Goal: Use online tool/utility: Utilize a website feature to perform a specific function

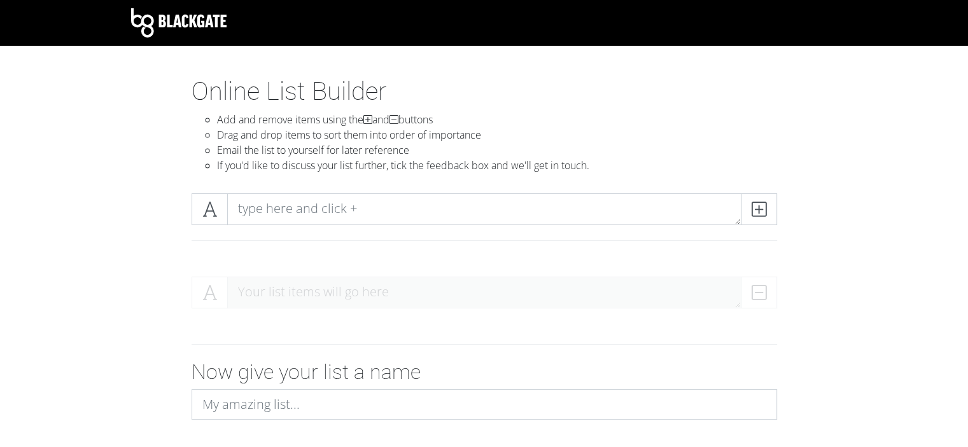
drag, startPoint x: 738, startPoint y: 222, endPoint x: 725, endPoint y: 198, distance: 27.6
click at [725, 198] on textarea at bounding box center [484, 209] width 514 height 32
click at [387, 204] on textarea at bounding box center [484, 209] width 514 height 32
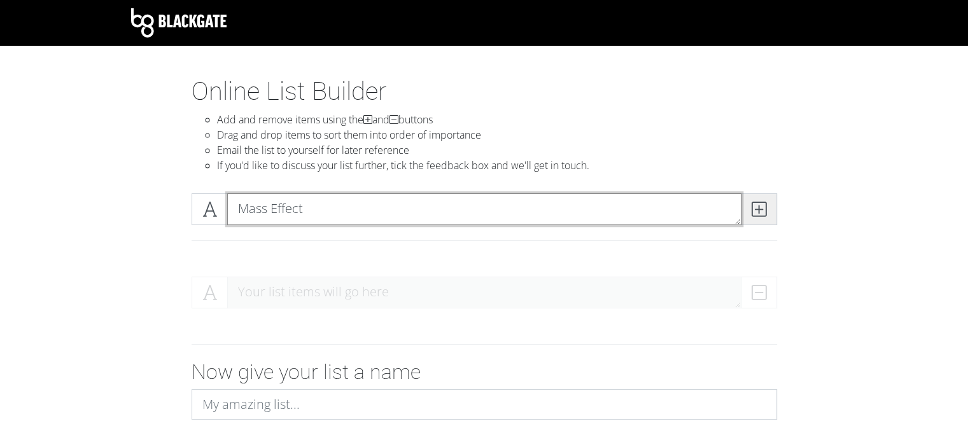
type textarea "Mass Effect"
click at [765, 213] on icon at bounding box center [759, 209] width 15 height 13
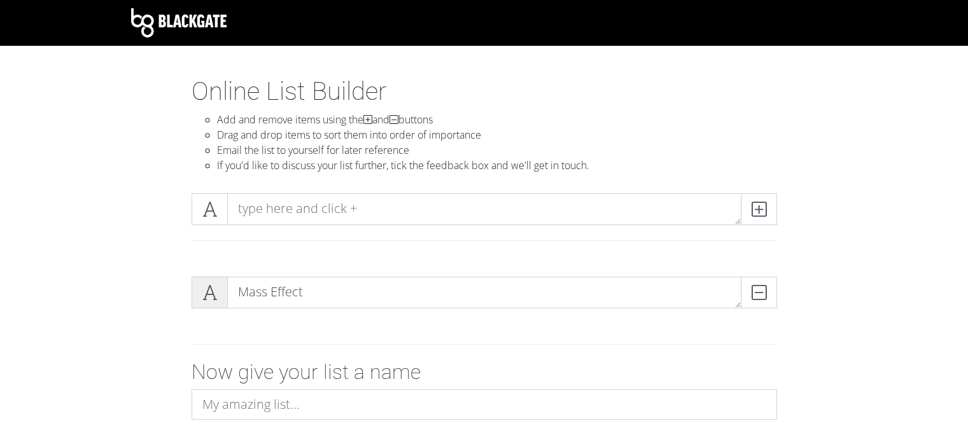
click at [208, 299] on icon at bounding box center [209, 292] width 15 height 13
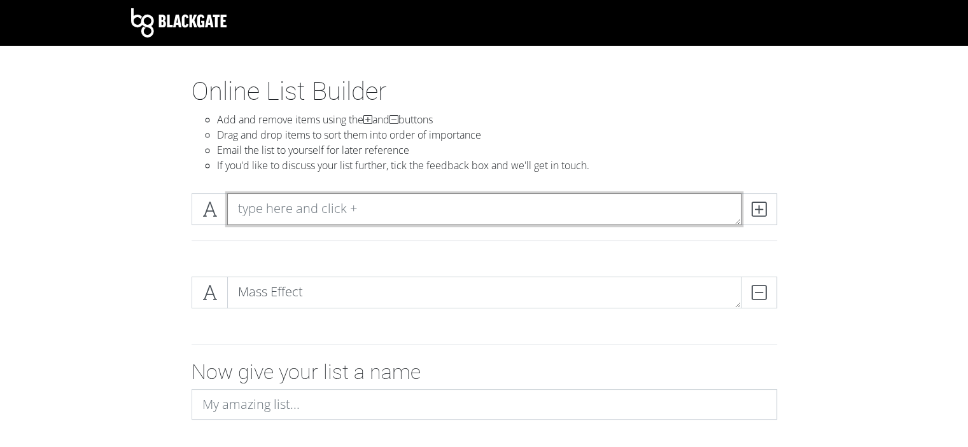
click at [314, 209] on textarea at bounding box center [484, 209] width 514 height 32
type textarea "Mass Effect 2"
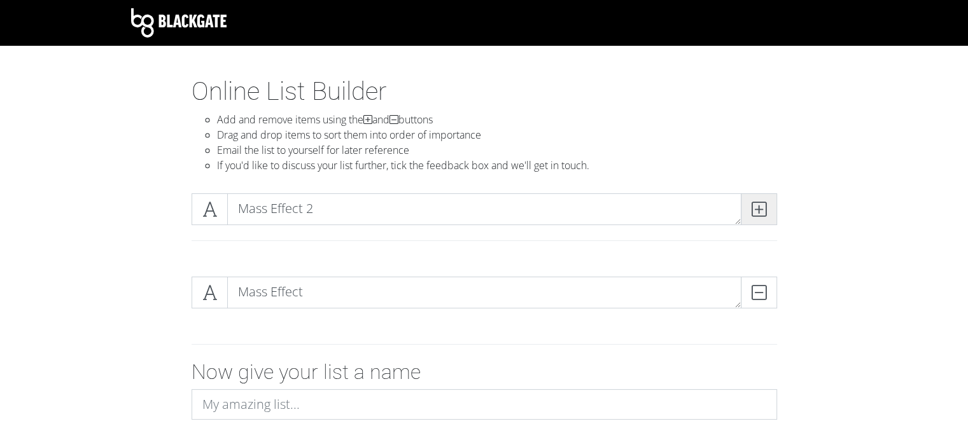
click at [766, 204] on span at bounding box center [759, 209] width 36 height 32
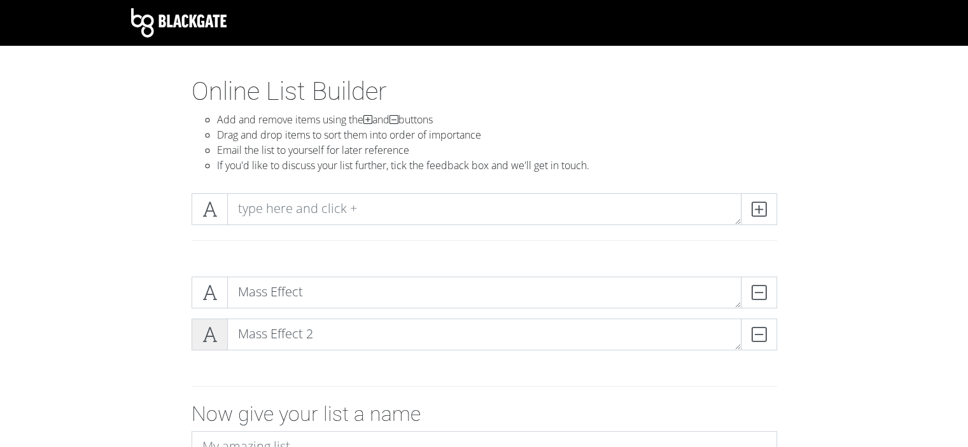
click at [211, 335] on icon at bounding box center [209, 334] width 15 height 13
click at [209, 331] on icon at bounding box center [209, 334] width 15 height 13
